Goal: Task Accomplishment & Management: Complete application form

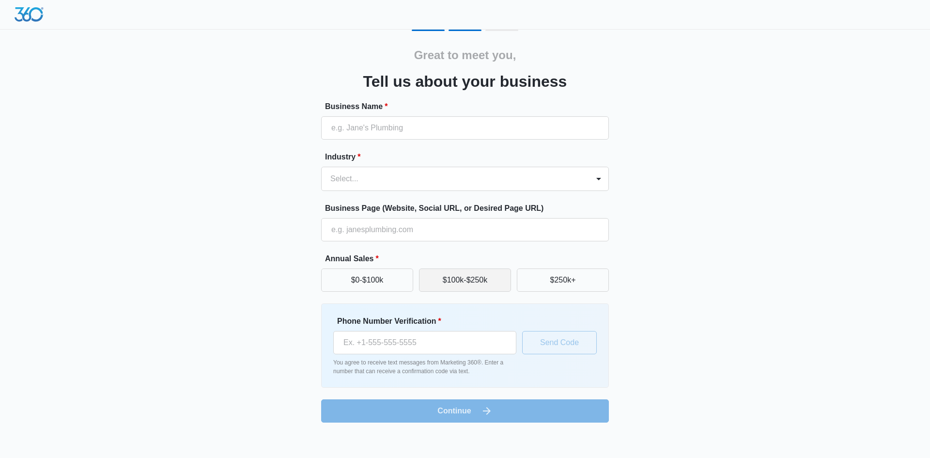
click at [447, 287] on button "$100k-$250k" at bounding box center [465, 279] width 92 height 23
click at [399, 127] on input "Business Name *" at bounding box center [465, 127] width 288 height 23
type input "Tactical Veterans Consulting LLC"
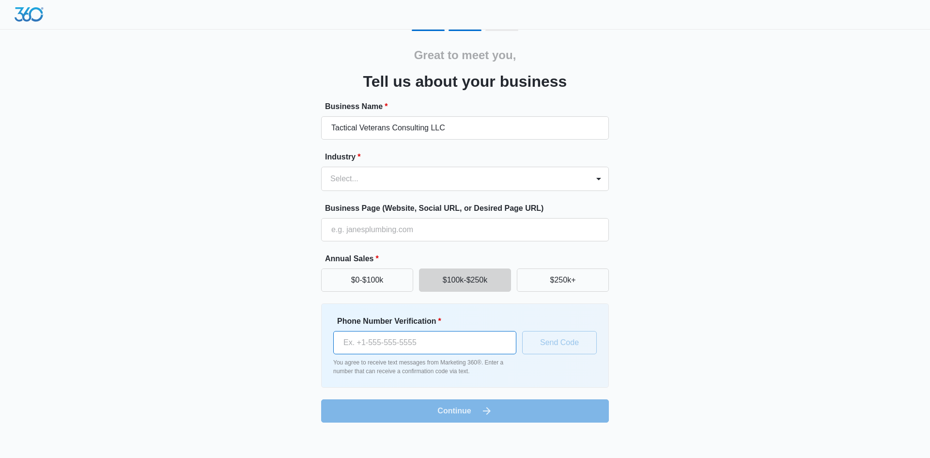
type input "(734) 430-5739"
click at [400, 170] on div "Select..." at bounding box center [455, 178] width 267 height 23
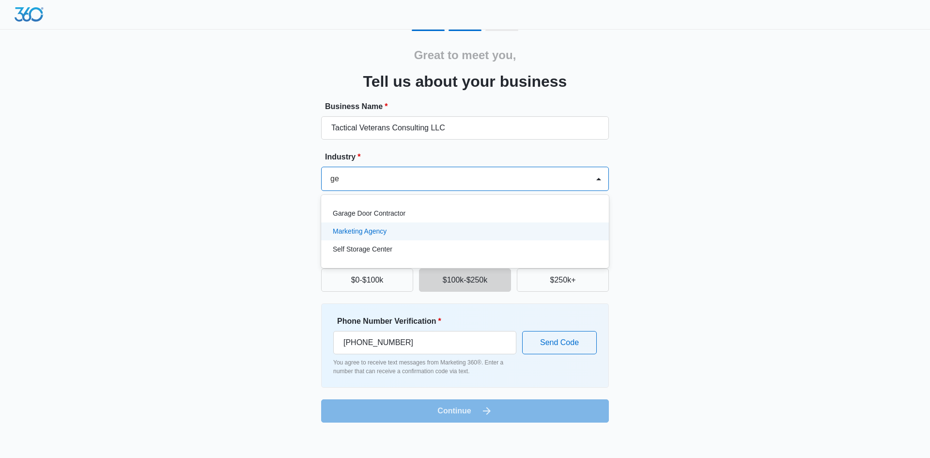
type input "g"
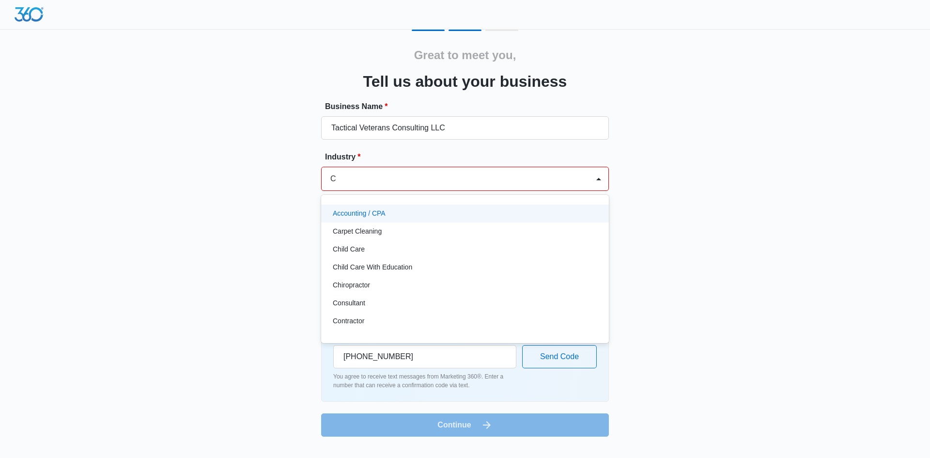
type input "Co"
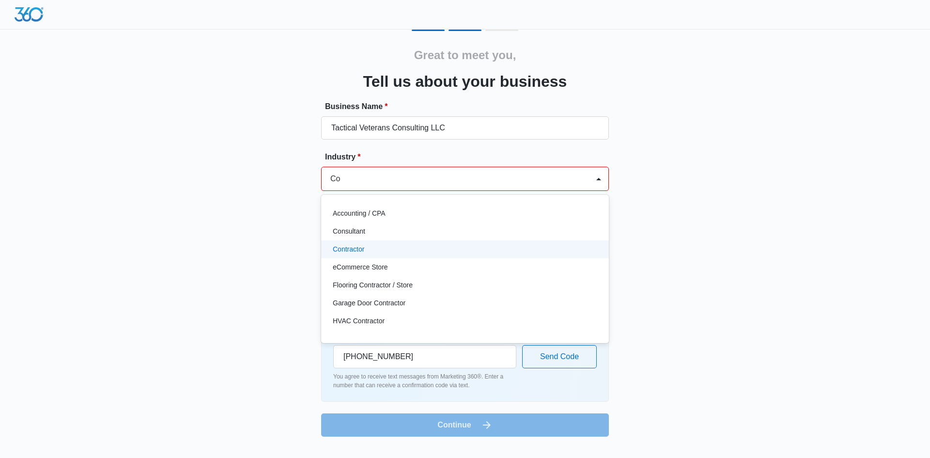
click at [382, 250] on div "Contractor" at bounding box center [464, 249] width 263 height 10
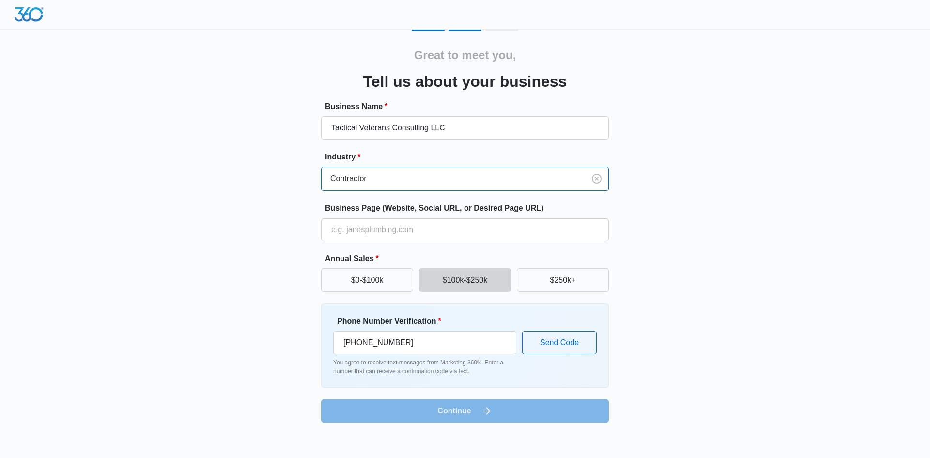
click at [490, 413] on form "Business Name * Tactical Veterans Consulting LLC Industry * option Contractor, …" at bounding box center [465, 262] width 288 height 322
click at [540, 348] on button "Send Code" at bounding box center [559, 342] width 75 height 23
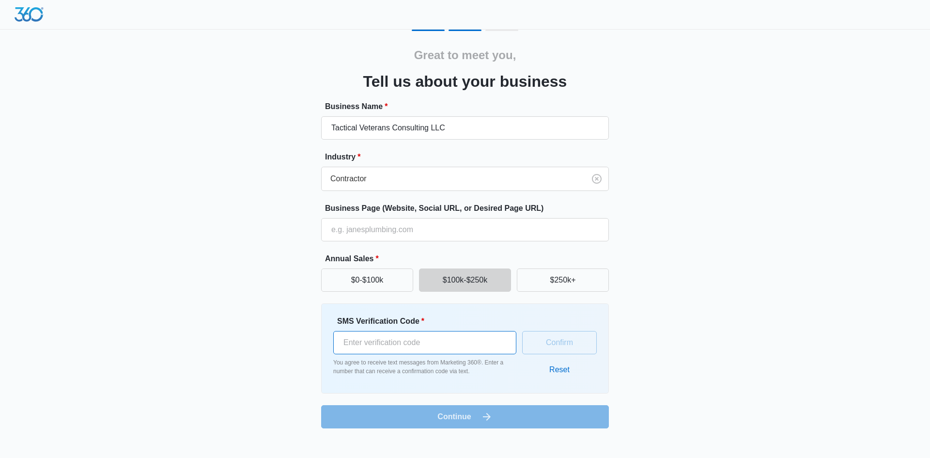
click at [462, 343] on input "SMS Verification Code *" at bounding box center [424, 342] width 183 height 23
type input "526467"
click at [545, 334] on button "Confirm" at bounding box center [559, 342] width 75 height 23
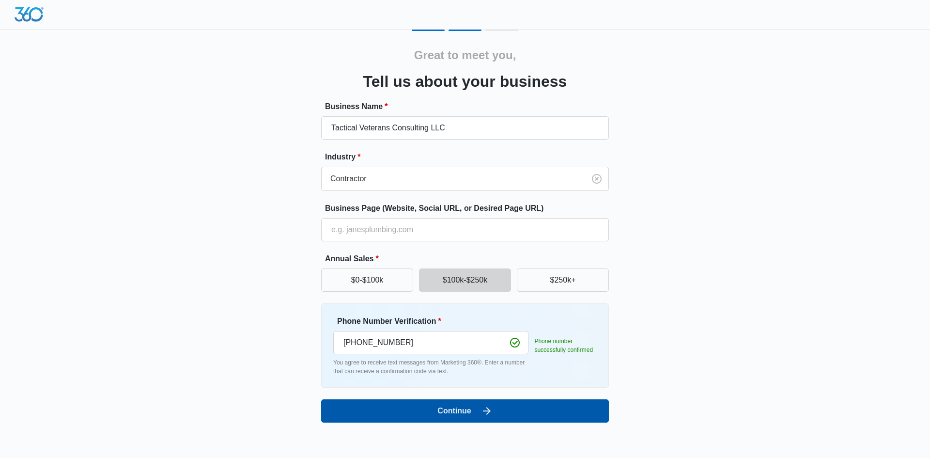
click at [505, 407] on button "Continue" at bounding box center [465, 410] width 288 height 23
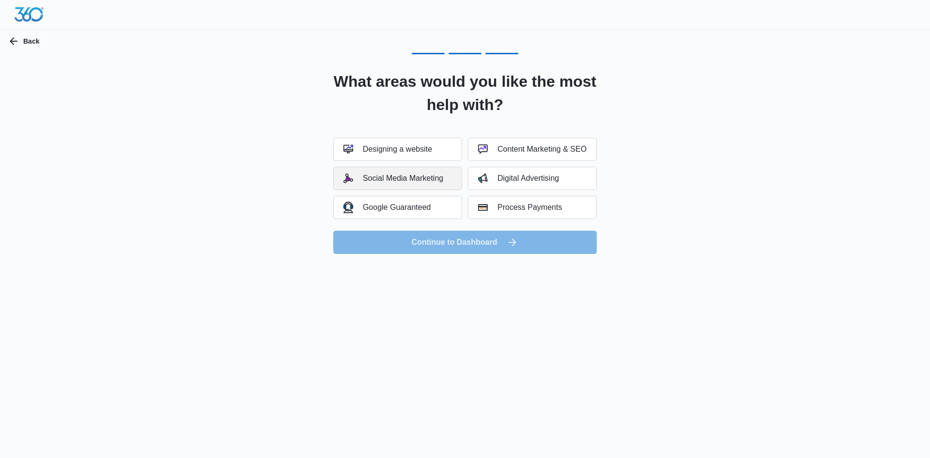
click at [418, 174] on div "Social Media Marketing" at bounding box center [394, 178] width 100 height 10
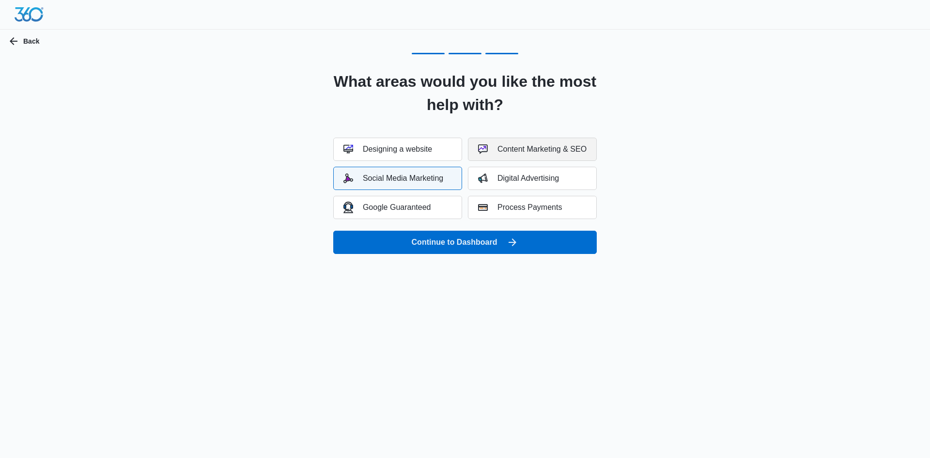
click at [502, 155] on button "Content Marketing & SEO" at bounding box center [532, 149] width 129 height 23
click at [421, 203] on div "Google Guaranteed" at bounding box center [388, 207] width 88 height 11
click at [421, 205] on div "Google Guaranteed" at bounding box center [388, 207] width 88 height 11
click at [506, 175] on div "Digital Advertising" at bounding box center [518, 178] width 81 height 10
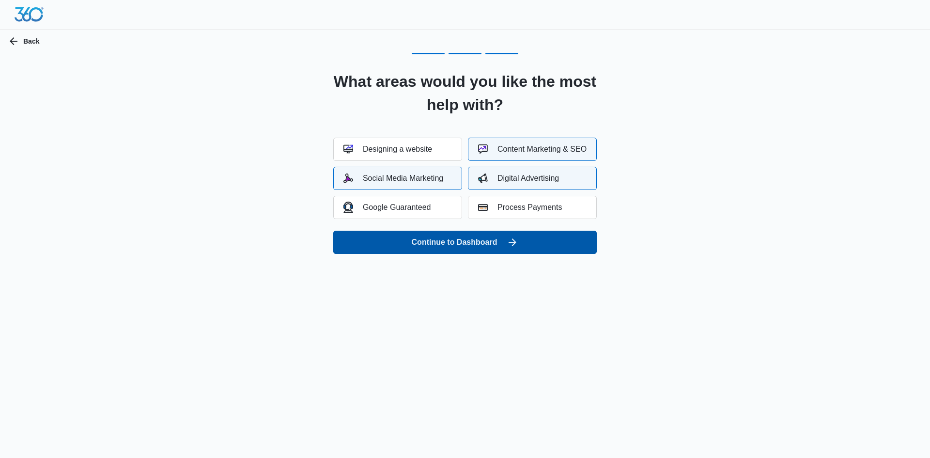
click at [489, 234] on button "Continue to Dashboard" at bounding box center [465, 242] width 264 height 23
